Goal: Share content

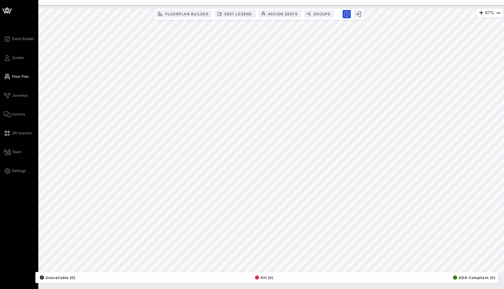
click at [11, 157] on div "Event Builder Guests Floor Plan Journeys Comms QR Scanner Team Settings" at bounding box center [21, 104] width 35 height 139
click at [14, 153] on span "Team" at bounding box center [16, 152] width 9 height 5
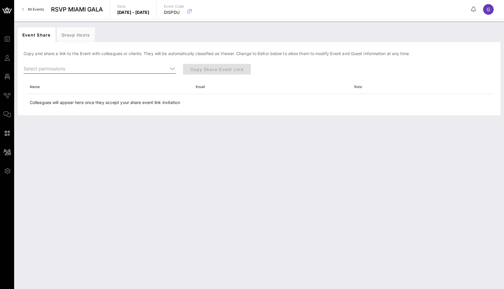
click at [86, 73] on input "text" at bounding box center [96, 68] width 144 height 9
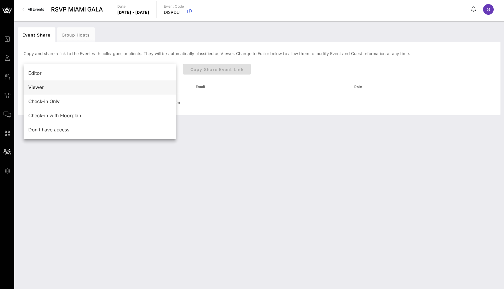
click at [93, 82] on div "Viewer" at bounding box center [99, 87] width 143 height 13
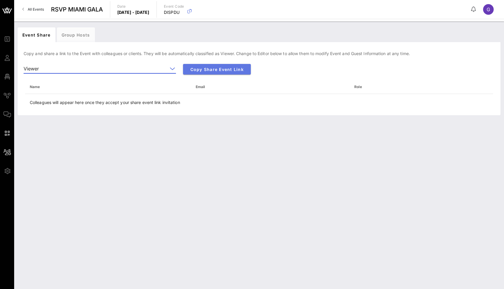
click at [209, 70] on span "Copy Share Event Link" at bounding box center [217, 69] width 58 height 5
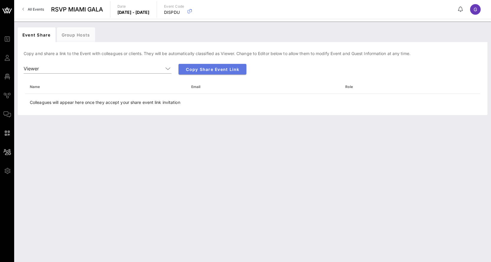
click at [229, 65] on button "Copy Share Event Link" at bounding box center [212, 69] width 68 height 11
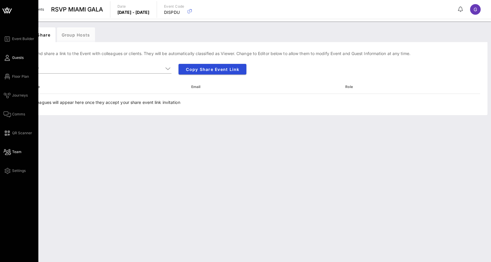
click at [7, 58] on icon at bounding box center [7, 58] width 7 height 1
